Goal: Transaction & Acquisition: Purchase product/service

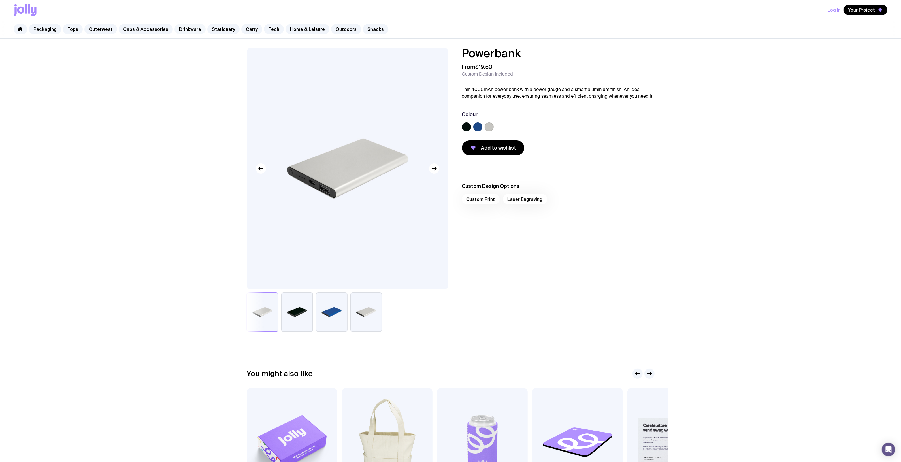
click at [182, 29] on link "Drinkware" at bounding box center [190, 29] width 31 height 10
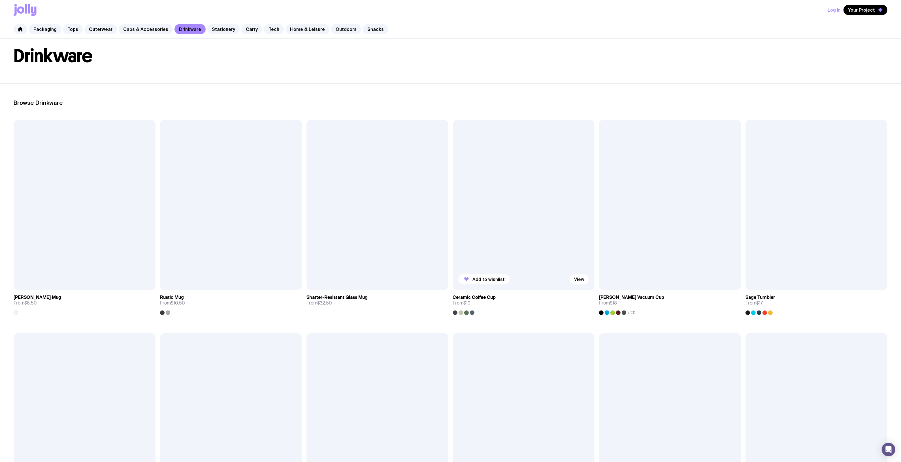
scroll to position [71, 0]
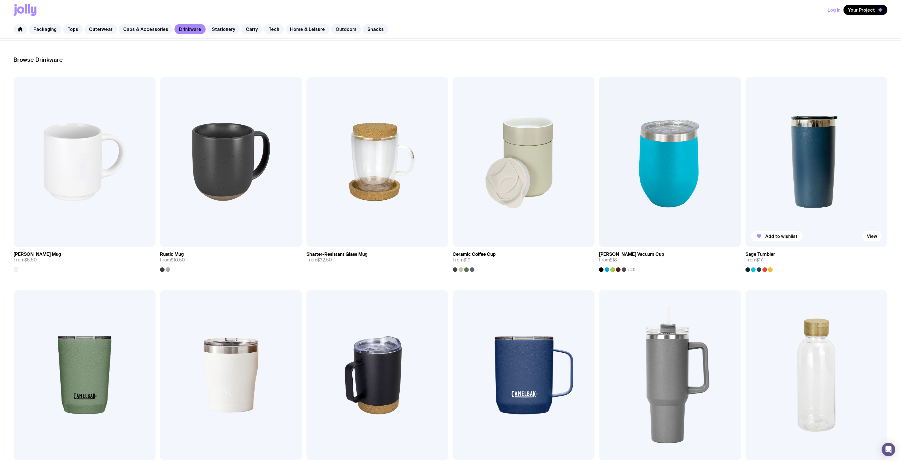
click at [800, 170] on img at bounding box center [817, 162] width 142 height 170
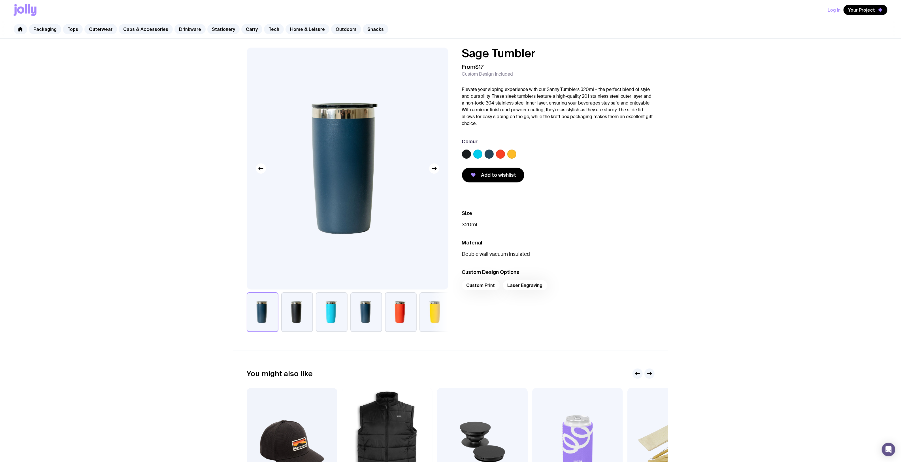
click at [628, 133] on div "Sage Tumbler From $17 Custom Design Included Elevate your sipping experience wi…" at bounding box center [558, 115] width 193 height 135
click at [179, 29] on link "Drinkware" at bounding box center [190, 29] width 31 height 10
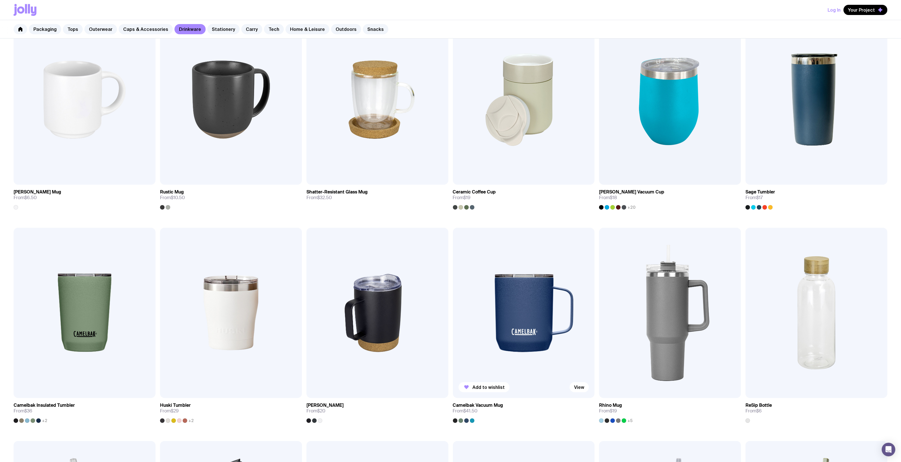
scroll to position [212, 0]
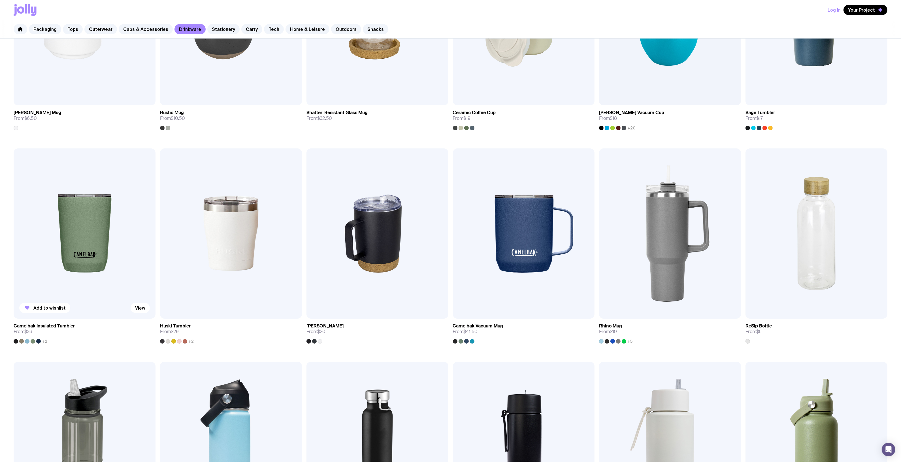
click at [80, 250] on img at bounding box center [85, 233] width 142 height 170
click at [96, 195] on img at bounding box center [85, 233] width 142 height 170
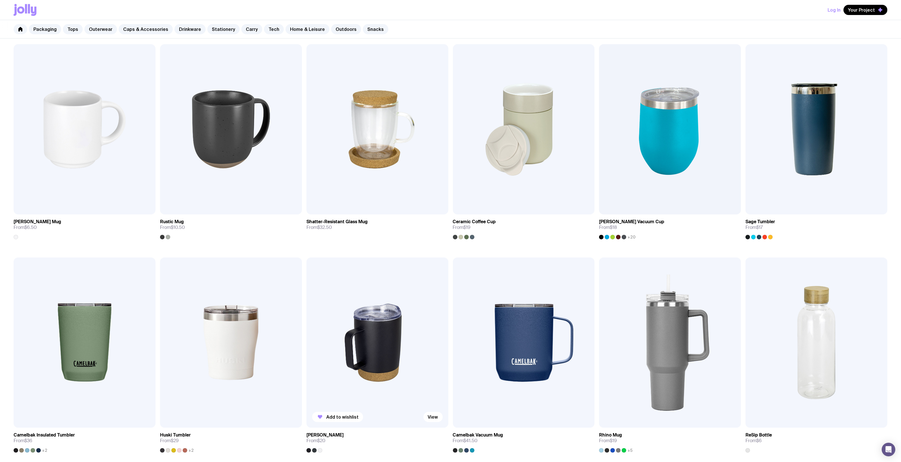
scroll to position [177, 0]
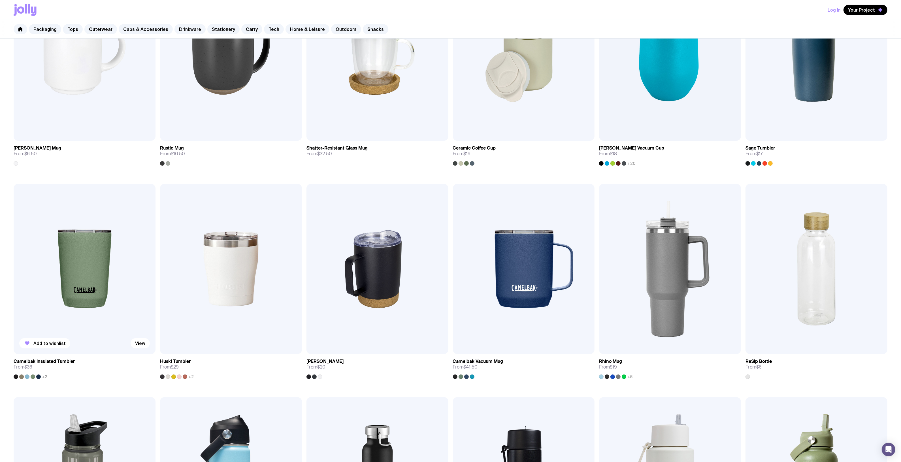
click at [75, 264] on img at bounding box center [85, 269] width 142 height 170
click at [91, 263] on img at bounding box center [85, 269] width 142 height 170
click at [92, 263] on img at bounding box center [85, 269] width 142 height 170
click at [93, 264] on img at bounding box center [85, 269] width 142 height 170
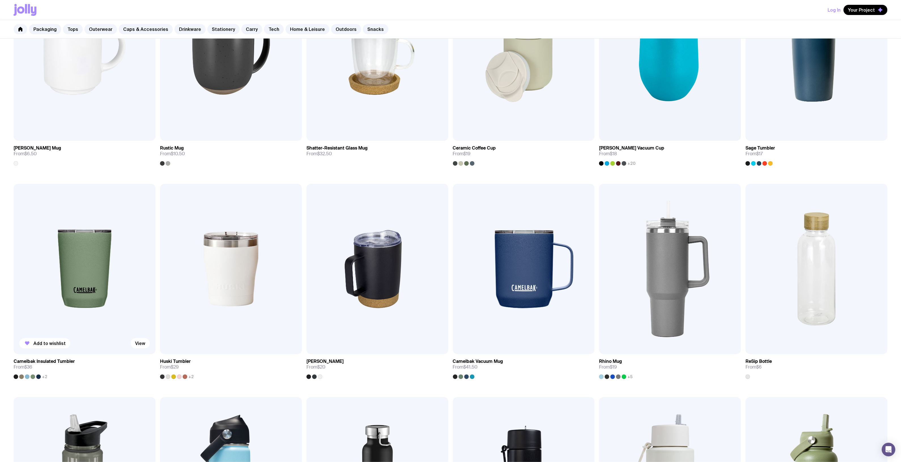
click at [83, 264] on img at bounding box center [85, 269] width 142 height 170
click at [97, 246] on img at bounding box center [85, 269] width 142 height 170
click at [96, 246] on img at bounding box center [85, 269] width 142 height 170
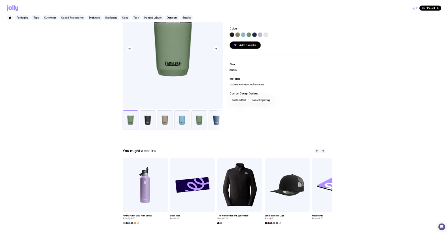
scroll to position [0, 0]
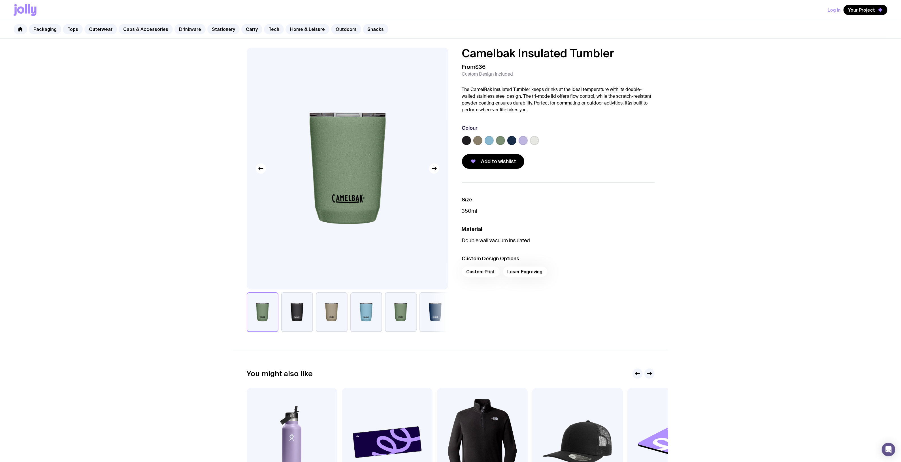
click at [560, 117] on div "Camelbak Insulated Tumbler From $36 Custom Design Included The CamelBak Insulat…" at bounding box center [558, 108] width 193 height 121
click at [500, 217] on ul "Size 350ml Material Double wall vacuum insulated Custom Design Options Custom P…" at bounding box center [558, 237] width 193 height 111
click at [562, 74] on div "From $36 Custom Design Included" at bounding box center [558, 70] width 193 height 14
drag, startPoint x: 562, startPoint y: 74, endPoint x: 569, endPoint y: 68, distance: 8.6
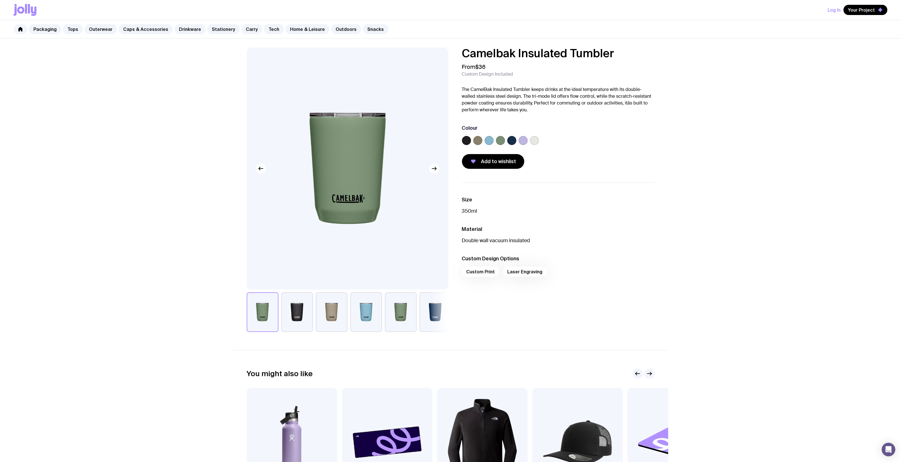
click at [563, 74] on div "From $36 Custom Design Included" at bounding box center [558, 70] width 193 height 14
drag, startPoint x: 627, startPoint y: 54, endPoint x: 463, endPoint y: 53, distance: 163.5
click at [463, 53] on h1 "Camelbak Insulated Tumbler" at bounding box center [558, 53] width 193 height 11
copy h1 "Camelbak Insulated Tumbler"
click at [126, 82] on div "Camelbak Insulated Tumbler From $36 Custom Design Included The CamelBak Insulat…" at bounding box center [450, 294] width 901 height 510
